Goal: Navigation & Orientation: Find specific page/section

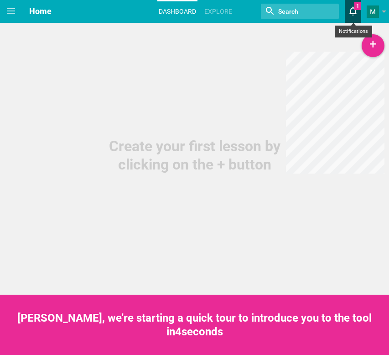
click at [350, 18] on icon at bounding box center [353, 11] width 16 height 22
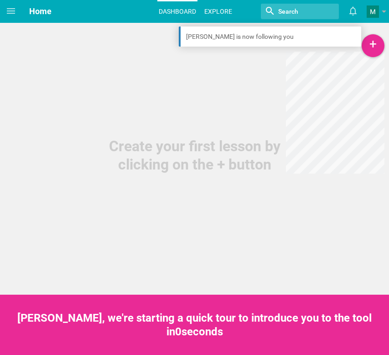
click at [210, 11] on link "Explore" at bounding box center [218, 11] width 31 height 20
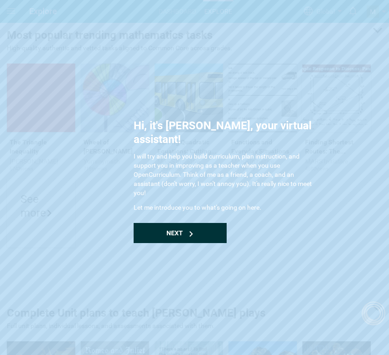
click at [188, 231] on icon at bounding box center [190, 233] width 5 height 5
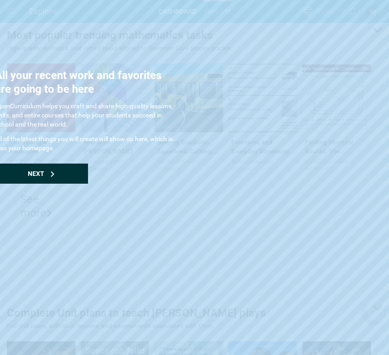
click at [66, 177] on div "Next" at bounding box center [41, 173] width 93 height 20
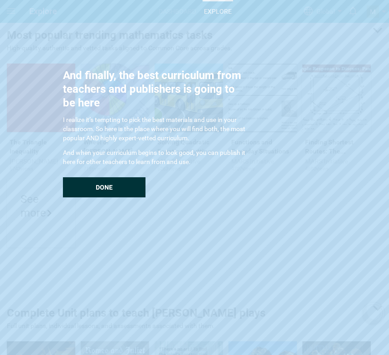
click at [79, 183] on div "Done" at bounding box center [104, 187] width 83 height 20
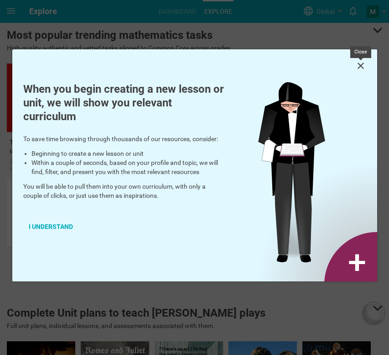
click at [364, 60] on icon at bounding box center [361, 65] width 11 height 11
